Goal: Task Accomplishment & Management: Manage account settings

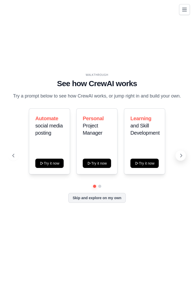
click at [180, 158] on icon at bounding box center [181, 155] width 5 height 5
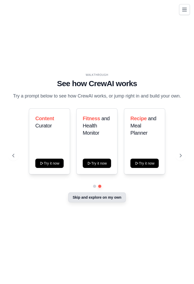
click at [105, 202] on button "Skip and explore on my own" at bounding box center [97, 198] width 58 height 10
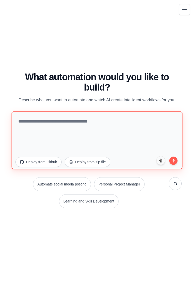
click at [112, 127] on textarea at bounding box center [97, 140] width 171 height 58
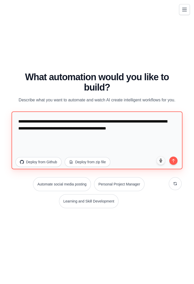
click at [147, 133] on textarea "**********" at bounding box center [97, 140] width 171 height 58
click at [148, 132] on textarea "**********" at bounding box center [97, 140] width 171 height 58
click at [143, 134] on textarea "**********" at bounding box center [97, 140] width 171 height 58
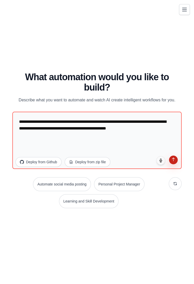
click at [174, 161] on icon "submit" at bounding box center [173, 159] width 3 height 3
click at [172, 161] on icon "submit" at bounding box center [174, 159] width 4 height 4
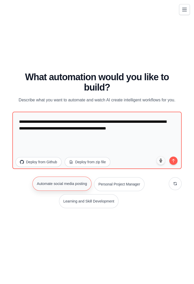
click at [66, 188] on button "Automate social media posting" at bounding box center [62, 184] width 59 height 14
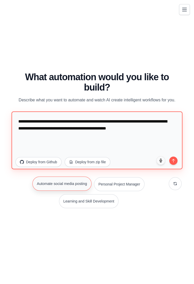
type textarea "**********"
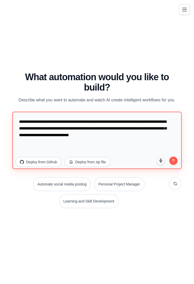
click at [157, 141] on textarea "**********" at bounding box center [97, 140] width 170 height 57
click at [164, 138] on textarea "**********" at bounding box center [97, 140] width 170 height 57
click at [154, 139] on textarea "**********" at bounding box center [97, 140] width 170 height 57
click at [155, 138] on textarea "**********" at bounding box center [97, 140] width 170 height 57
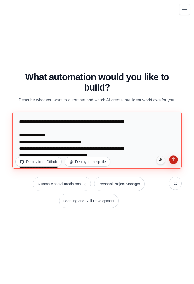
type textarea "**********"
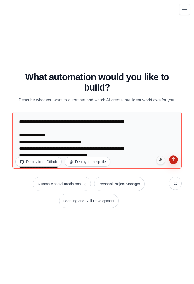
click at [173, 162] on icon "submit" at bounding box center [174, 159] width 4 height 4
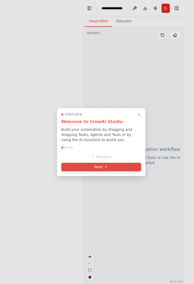
click at [118, 167] on button "Next" at bounding box center [101, 167] width 80 height 9
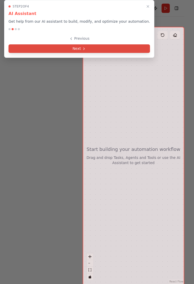
click at [100, 48] on button "Next" at bounding box center [80, 48] width 142 height 9
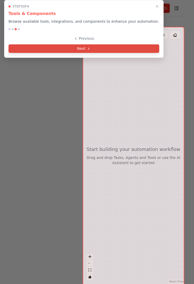
click at [117, 48] on button "Next" at bounding box center [84, 48] width 151 height 9
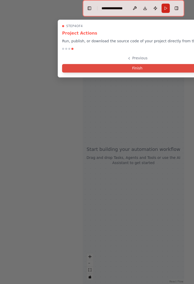
click at [146, 69] on button "Finish" at bounding box center [137, 68] width 151 height 9
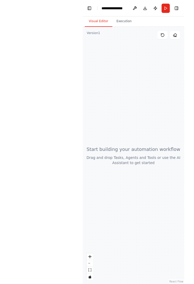
click at [149, 178] on div at bounding box center [134, 155] width 102 height 257
click at [156, 131] on div at bounding box center [134, 155] width 102 height 257
click at [143, 171] on div at bounding box center [134, 155] width 102 height 257
click at [147, 114] on div at bounding box center [134, 155] width 102 height 257
click at [144, 97] on div at bounding box center [134, 155] width 102 height 257
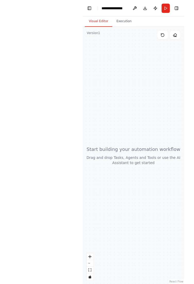
click at [131, 76] on div at bounding box center [134, 155] width 102 height 257
click at [122, 56] on div at bounding box center [134, 155] width 102 height 257
click at [118, 49] on div at bounding box center [134, 155] width 102 height 257
click at [105, 65] on div at bounding box center [134, 155] width 102 height 257
click at [117, 74] on div at bounding box center [134, 155] width 102 height 257
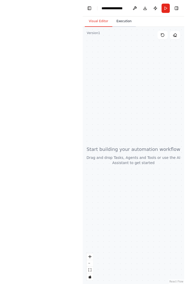
click at [120, 22] on button "Execution" at bounding box center [124, 21] width 23 height 11
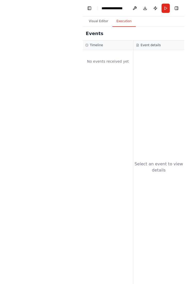
click at [128, 57] on div "No events received yet" at bounding box center [107, 62] width 45 height 18
click at [151, 93] on div "Select an event to view details" at bounding box center [159, 167] width 51 height 234
click at [164, 174] on div "Select an event to view details" at bounding box center [159, 167] width 51 height 12
click at [152, 45] on h3 "Event details" at bounding box center [151, 45] width 20 height 4
click at [102, 42] on div "Timeline" at bounding box center [108, 46] width 51 height 10
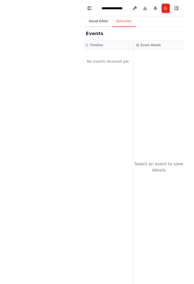
click at [100, 18] on button "Visual Editor" at bounding box center [99, 21] width 28 height 11
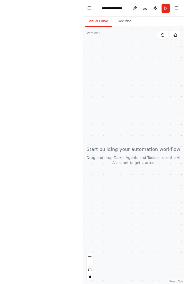
click at [130, 58] on div at bounding box center [134, 155] width 102 height 257
click at [136, 108] on div at bounding box center [134, 155] width 102 height 257
click at [48, 57] on div "**********" at bounding box center [97, 142] width 194 height 284
click at [23, 182] on div "**********" at bounding box center [97, 142] width 194 height 284
click at [31, 237] on div "**********" at bounding box center [97, 142] width 194 height 284
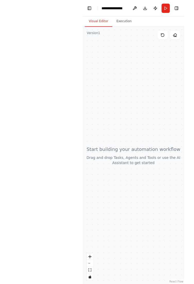
click at [113, 8] on div "**********" at bounding box center [114, 8] width 25 height 5
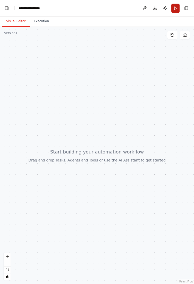
click at [172, 8] on button "Run" at bounding box center [176, 8] width 8 height 9
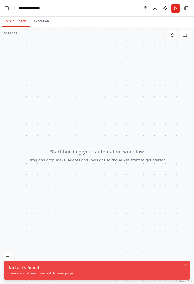
click at [101, 61] on div at bounding box center [97, 155] width 194 height 257
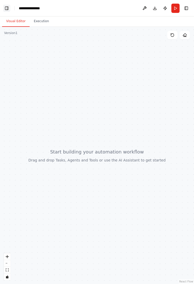
click at [7, 6] on button "Toggle Left Sidebar" at bounding box center [6, 8] width 7 height 7
click at [7, 7] on button "Toggle Left Sidebar" at bounding box center [6, 8] width 7 height 7
click at [184, 7] on button "Toggle Right Sidebar" at bounding box center [186, 8] width 7 height 7
click at [188, 8] on button "Toggle Right Sidebar" at bounding box center [186, 8] width 7 height 7
click at [143, 4] on button at bounding box center [145, 8] width 8 height 9
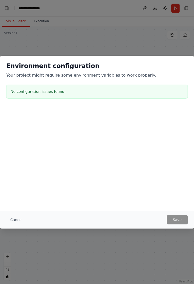
click at [146, 37] on div "Environment configuration Your project might require some environment variables…" at bounding box center [97, 142] width 194 height 284
click at [20, 218] on button "Cancel" at bounding box center [16, 219] width 20 height 9
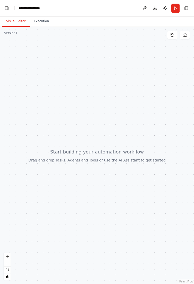
click at [144, 124] on div at bounding box center [97, 155] width 194 height 257
click at [114, 168] on div at bounding box center [97, 155] width 194 height 257
click at [186, 33] on icon at bounding box center [185, 35] width 4 height 4
click at [169, 35] on button at bounding box center [173, 35] width 10 height 8
click at [174, 36] on icon at bounding box center [173, 35] width 4 height 4
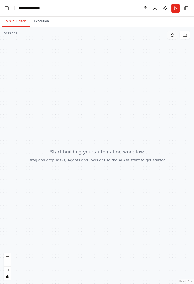
click at [175, 35] on icon at bounding box center [173, 35] width 4 height 4
click at [85, 22] on div "Visual Editor Execution" at bounding box center [97, 22] width 194 height 10
click at [13, 34] on div "Version 1" at bounding box center [10, 33] width 13 height 4
click at [38, 23] on button "Execution" at bounding box center [41, 21] width 23 height 11
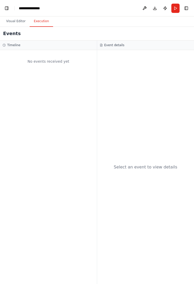
click at [124, 47] on div "Event details" at bounding box center [146, 45] width 92 height 4
click at [58, 60] on div "No events received yet" at bounding box center [49, 62] width 92 height 18
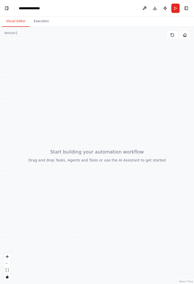
click at [139, 160] on div at bounding box center [97, 155] width 194 height 257
click at [123, 193] on div at bounding box center [97, 155] width 194 height 257
click at [122, 196] on div at bounding box center [97, 155] width 194 height 257
click at [123, 190] on div at bounding box center [97, 155] width 194 height 257
click at [80, 6] on header "**********" at bounding box center [97, 8] width 194 height 17
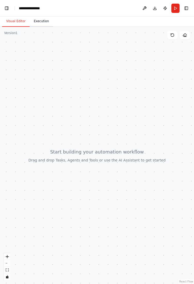
click at [44, 19] on button "Execution" at bounding box center [41, 21] width 23 height 11
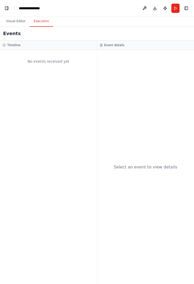
click at [45, 46] on div "Timeline" at bounding box center [49, 45] width 92 height 4
click at [54, 65] on div "No events received yet" at bounding box center [49, 62] width 92 height 18
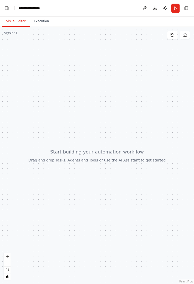
click at [125, 210] on div at bounding box center [97, 155] width 194 height 257
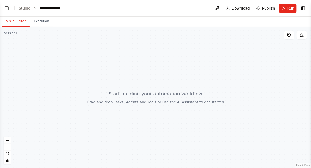
select select "****"
click at [194, 33] on button at bounding box center [289, 35] width 10 height 8
click at [194, 34] on icon at bounding box center [302, 35] width 4 height 4
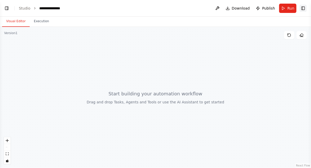
click at [194, 9] on button "Toggle Right Sidebar" at bounding box center [303, 8] width 7 height 7
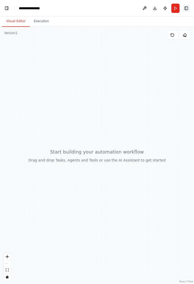
click at [186, 7] on button "Toggle Right Sidebar" at bounding box center [186, 8] width 7 height 7
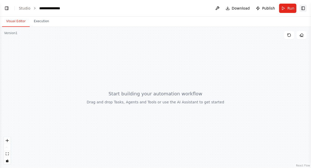
scroll to position [191, 0]
select select "****"
click at [194, 6] on button "Toggle Right Sidebar" at bounding box center [303, 8] width 7 height 7
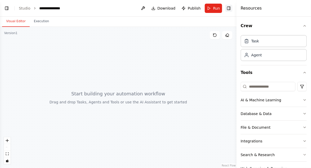
scroll to position [229, 0]
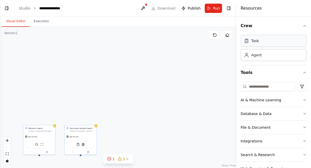
click at [194, 43] on div "Task" at bounding box center [274, 41] width 66 height 12
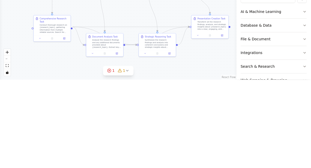
scroll to position [388, 0]
click at [194, 146] on div ".deletable-edge-delete-btn { width: 20px; height: 20px; border: 0px solid #ffff…" at bounding box center [118, 97] width 237 height 141
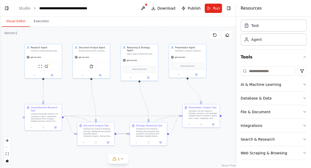
scroll to position [578, 0]
click at [194, 86] on button "AI & Machine Learning" at bounding box center [274, 84] width 66 height 13
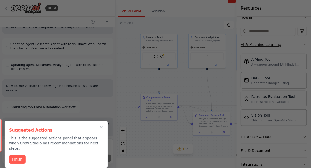
scroll to position [56, 0]
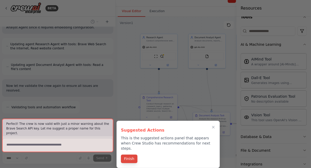
click at [131, 154] on button "Finish" at bounding box center [129, 158] width 17 height 9
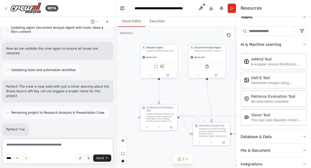
scroll to position [17, 0]
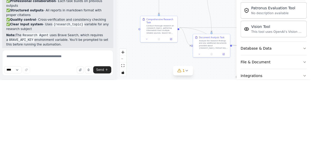
click at [23, 154] on div "Suggestion Dismiss I have some suggestions to help you move forward with your a…" at bounding box center [57, 168] width 103 height 29
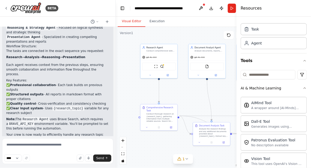
scroll to position [0, 0]
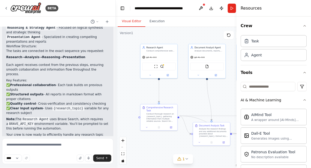
click at [194, 27] on div ".deletable-edge-delete-btn { width: 20px; height: 20px; border: 0px solid #ffff…" at bounding box center [183, 97] width 135 height 141
click at [194, 7] on div "Resources" at bounding box center [274, 8] width 74 height 17
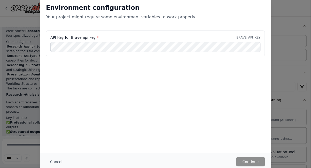
click at [194, 14] on p "Your project might require some environment variables to work properly." at bounding box center [155, 17] width 219 height 6
click at [194, 54] on div "Environment configuration Your project might require some environment variables…" at bounding box center [155, 84] width 311 height 168
click at [57, 162] on button "Cancel" at bounding box center [56, 161] width 20 height 9
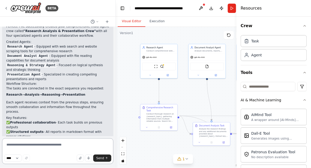
click at [60, 142] on textarea at bounding box center [57, 151] width 111 height 26
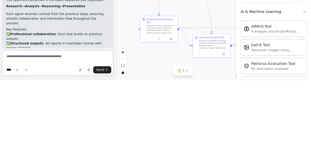
scroll to position [17, 0]
type textarea "**********"
click at [107, 156] on icon "submit" at bounding box center [106, 157] width 3 height 3
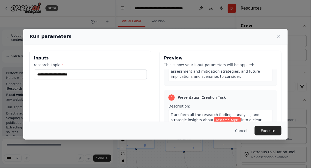
scroll to position [348, 0]
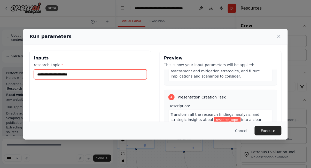
click at [52, 69] on input "research_topic *" at bounding box center [90, 74] width 113 height 10
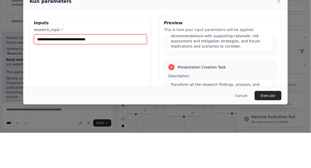
scroll to position [364, 0]
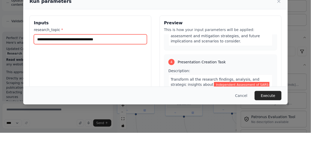
type input "**********"
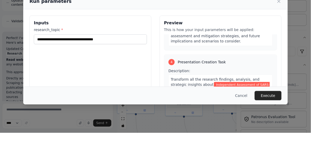
click at [87, 83] on div "**********" at bounding box center [90, 112] width 122 height 122
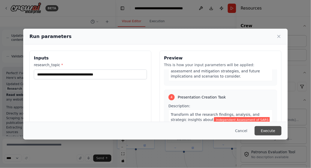
click at [194, 135] on button "Execute" at bounding box center [268, 130] width 27 height 9
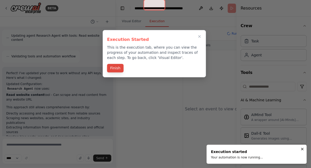
click at [118, 64] on button "Finish" at bounding box center [115, 68] width 17 height 9
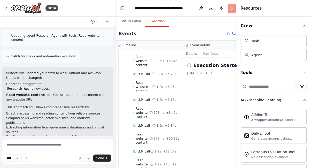
scroll to position [60, 0]
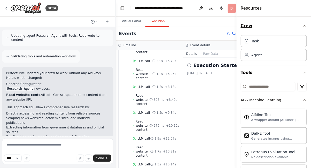
click at [194, 26] on icon "button" at bounding box center [305, 26] width 4 height 4
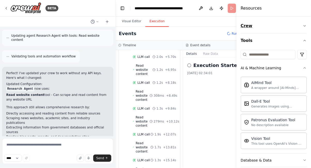
scroll to position [73, 0]
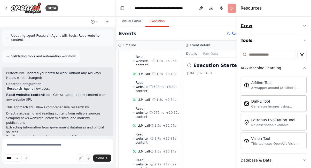
click at [194, 26] on icon "button" at bounding box center [305, 26] width 4 height 4
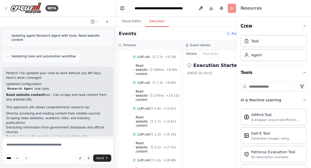
click at [194, 25] on icon "button" at bounding box center [305, 26] width 4 height 4
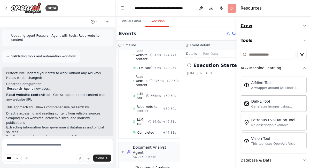
scroll to position [267, 0]
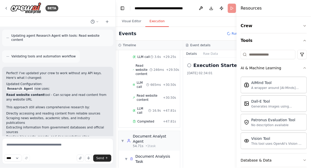
click at [190, 63] on icon at bounding box center [189, 65] width 4 height 4
click at [194, 82] on div "Execution Started 26/09/2025, 02:34:01" at bounding box center [216, 113] width 67 height 110
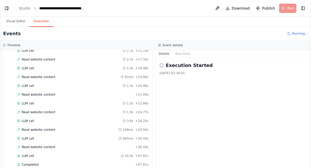
scroll to position [239, 0]
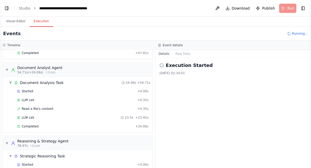
select select "****"
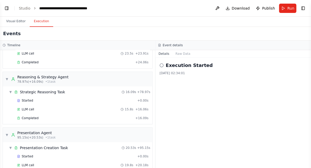
scroll to position [303, 0]
click at [194, 6] on button "Download" at bounding box center [238, 8] width 28 height 9
click at [194, 6] on span "Run" at bounding box center [290, 8] width 7 height 5
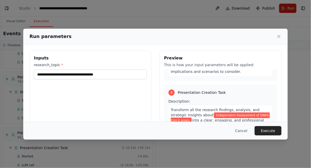
scroll to position [46, 0]
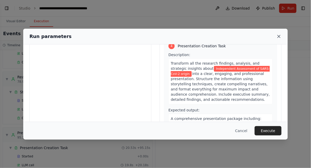
click at [194, 34] on icon at bounding box center [278, 36] width 5 height 5
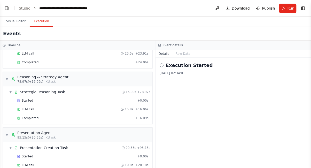
scroll to position [0, 0]
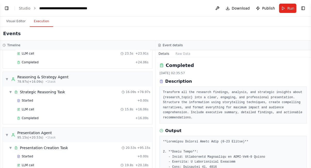
click at [27, 9] on link "Studio" at bounding box center [25, 8] width 12 height 4
click at [23, 7] on link "Studio" at bounding box center [25, 8] width 12 height 4
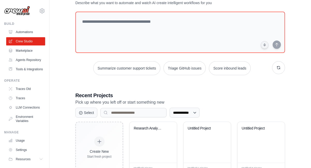
scroll to position [24, 0]
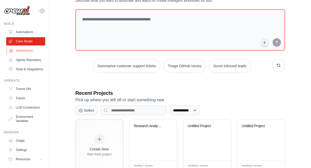
click at [23, 46] on link "Marketplace" at bounding box center [26, 50] width 39 height 8
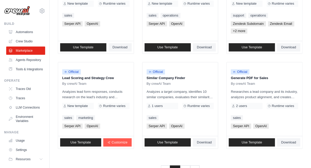
scroll to position [307, 0]
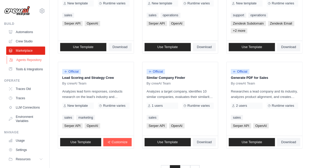
click at [24, 59] on link "Agents Repository" at bounding box center [26, 60] width 39 height 8
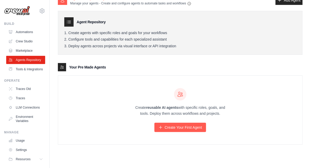
scroll to position [10, 0]
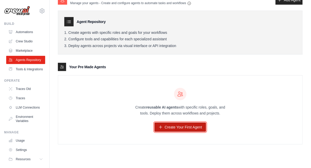
click at [195, 128] on link "Create Your First Agent" at bounding box center [180, 126] width 52 height 9
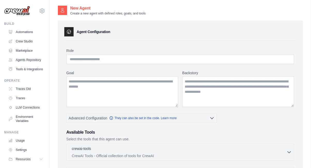
click at [82, 52] on label "Role" at bounding box center [180, 50] width 228 height 5
click at [82, 54] on input "Role" at bounding box center [180, 59] width 228 height 10
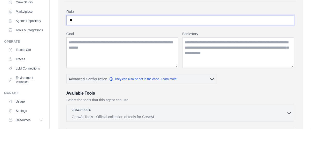
type input "*"
type input "**********"
click at [77, 87] on textarea "Goal" at bounding box center [122, 91] width 112 height 30
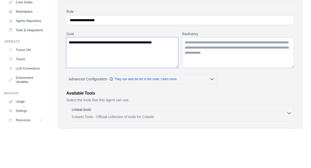
type textarea "**********"
click at [208, 98] on textarea "Backstory" at bounding box center [238, 91] width 112 height 30
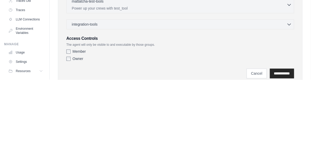
scroll to position [148, 0]
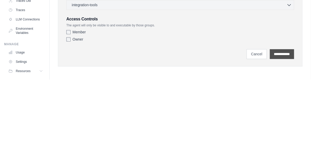
type textarea "**********"
click at [281, 140] on input "**********" at bounding box center [282, 142] width 24 height 10
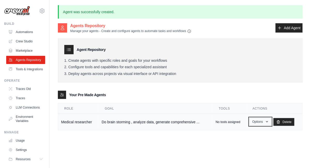
click at [258, 121] on button "Options" at bounding box center [260, 122] width 22 height 8
click at [243, 136] on link "Show" at bounding box center [252, 133] width 37 height 9
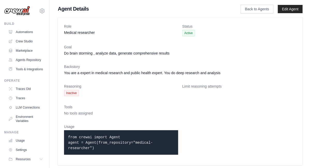
click at [72, 93] on span "Inactive" at bounding box center [71, 93] width 15 height 6
click at [131, 105] on dt "Tools" at bounding box center [180, 106] width 232 height 5
click at [105, 143] on code "from crewai import Agent agent = Agent(from_repository="medical-researcher")" at bounding box center [110, 142] width 85 height 15
click at [130, 113] on dd "No tools assigned" at bounding box center [180, 113] width 232 height 5
click at [288, 9] on link "Edit Agent" at bounding box center [290, 9] width 25 height 8
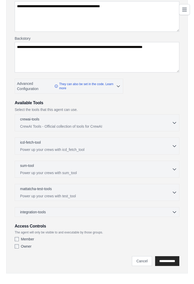
scroll to position [77, 0]
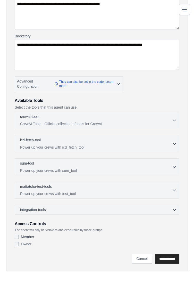
click at [174, 115] on button "crewai-tools 0 selected CrewAI Tools - Official collection of tools for CrewAI" at bounding box center [97, 120] width 160 height 12
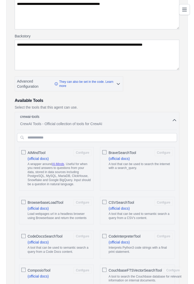
scroll to position [75, 0]
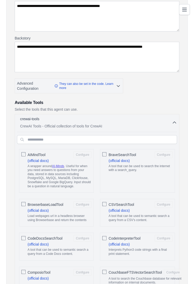
click at [142, 166] on p "A tool that can be used to search the internet with a search_query." at bounding box center [141, 168] width 64 height 8
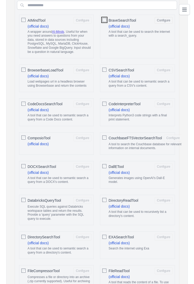
scroll to position [210, 0]
click at [71, 168] on p "A tool that can be used to semantic search a query from a DOCX's content." at bounding box center [60, 180] width 64 height 8
click at [151, 168] on label "DallETool Configure (official docs) Generates images using OpenAI's Dall-E mode…" at bounding box center [141, 174] width 64 height 23
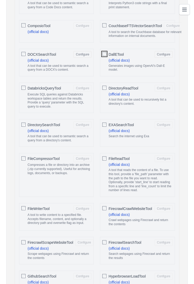
scroll to position [322, 0]
click at [151, 168] on p "A tool that reads the content of a file. To use this tool, provide a 'file_path…" at bounding box center [141, 180] width 64 height 24
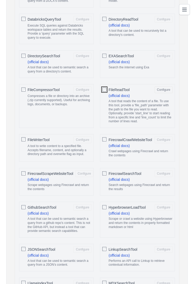
scroll to position [392, 0]
click at [143, 168] on p "Search webpages using Firecrawl and return the results" at bounding box center [141, 187] width 64 height 8
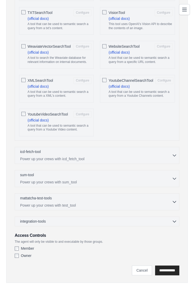
scroll to position [1312, 0]
click at [173, 156] on button "icd-fetch-tool 0 selected Power up your crews with icd_fetch_tool" at bounding box center [97, 155] width 160 height 12
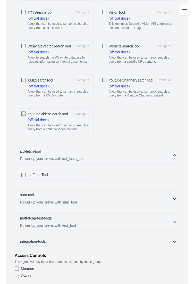
click at [74, 168] on div "IcdFetchTool" at bounding box center [60, 174] width 64 height 5
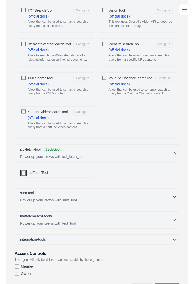
scroll to position [1325, 0]
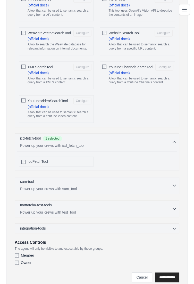
click at [175, 168] on icon "button" at bounding box center [174, 186] width 3 height 2
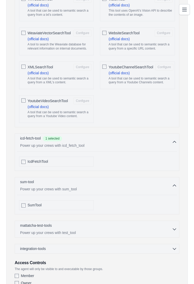
click at [143, 168] on div "SumTool" at bounding box center [97, 205] width 160 height 14
click at [80, 168] on div "SumTool" at bounding box center [60, 205] width 64 height 5
click at [175, 168] on icon "button" at bounding box center [174, 228] width 5 height 5
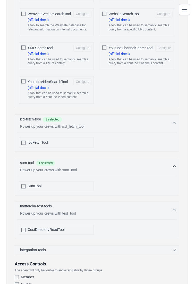
scroll to position [1345, 0]
click at [102, 168] on div "CustDirectoryReadTool" at bounding box center [97, 229] width 160 height 14
click at [171, 168] on div "integration-tools 0 selected" at bounding box center [98, 249] width 157 height 5
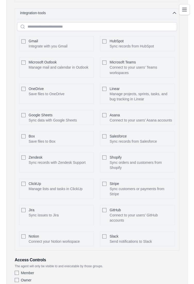
scroll to position [1598, 0]
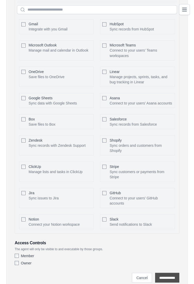
click at [168, 168] on input "**********" at bounding box center [167, 278] width 24 height 10
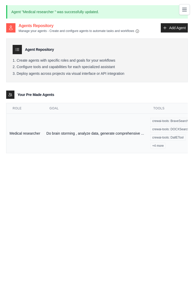
click at [107, 130] on td "Do brain storming , analyze data, generate comprehensive ..." at bounding box center [95, 134] width 104 height 40
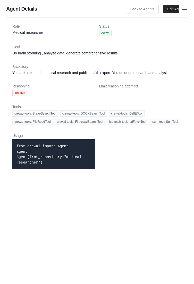
click at [61, 160] on p "from crewai import Agent agent = Agent(from_repository="medical-researcher")" at bounding box center [54, 155] width 75 height 22
click at [23, 93] on span "Inactive" at bounding box center [19, 93] width 15 height 6
click at [148, 136] on dl "Role Medical researcher Status Active Goal Do brain storming , analyze data, ge…" at bounding box center [97, 99] width 170 height 150
click at [89, 112] on span "crewai-tools: DOCXSearchTool" at bounding box center [83, 114] width 47 height 6
click at [145, 89] on div "Limit reasoning attempts" at bounding box center [140, 90] width 83 height 12
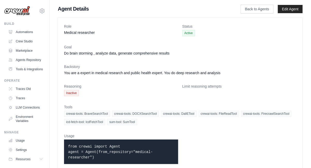
click at [184, 130] on dl "Role Medical researcher Status Active Goal Do brain storming , analyze data, ge…" at bounding box center [180, 96] width 232 height 144
click at [194, 5] on link "Back to Agents" at bounding box center [257, 9] width 33 height 9
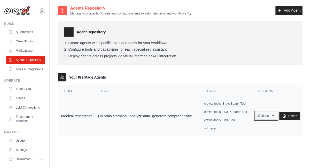
click at [194, 117] on button "Options" at bounding box center [266, 116] width 22 height 8
click at [194, 127] on link "Show" at bounding box center [258, 127] width 37 height 9
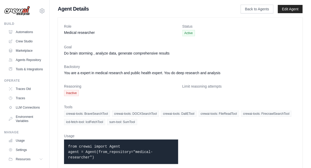
click at [128, 154] on p "from crewai import Agent agent = Agent(from_repository="medical-researcher")" at bounding box center [121, 152] width 106 height 16
click at [37, 59] on link "Agents Repository" at bounding box center [26, 60] width 39 height 8
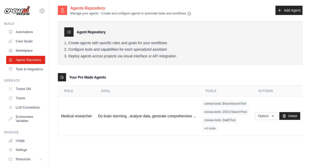
click at [194, 89] on th "Actions" at bounding box center [277, 91] width 51 height 11
click at [194, 140] on div "Agents Repository Manage your agents - Create and configure agents to automate …" at bounding box center [180, 74] width 245 height 139
click at [170, 113] on td "Do brain storming , analyze data, generate comprehensive ..." at bounding box center [147, 116] width 104 height 40
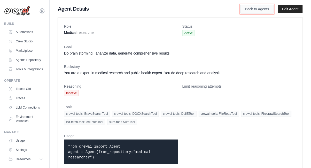
click at [262, 11] on link "Back to Agents" at bounding box center [257, 9] width 33 height 9
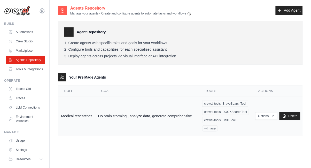
click at [79, 112] on td "Medical researcher" at bounding box center [76, 116] width 37 height 40
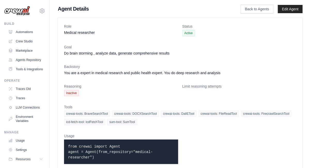
click at [190, 32] on span "Active" at bounding box center [188, 33] width 13 height 6
click at [133, 60] on dl "Role Medical researcher Status Active Goal Do brain storming , analyze data, ge…" at bounding box center [180, 96] width 232 height 144
click at [129, 54] on dd "Do brain storming , analyze data, generate comprehensive results" at bounding box center [180, 53] width 232 height 5
click at [136, 90] on dd "Inactive" at bounding box center [121, 93] width 114 height 6
click at [31, 112] on link "LLM Connections" at bounding box center [26, 107] width 39 height 8
